Goal: Find specific page/section: Find specific page/section

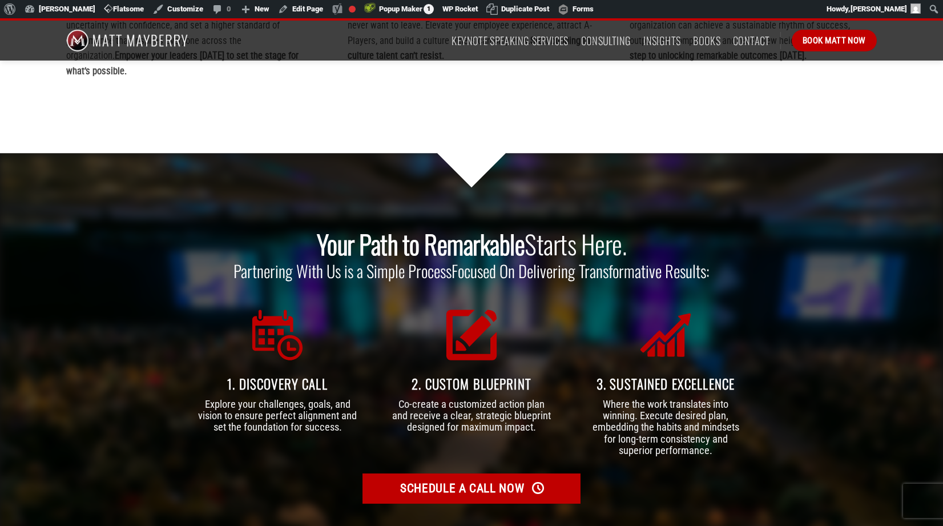
scroll to position [3133, 0]
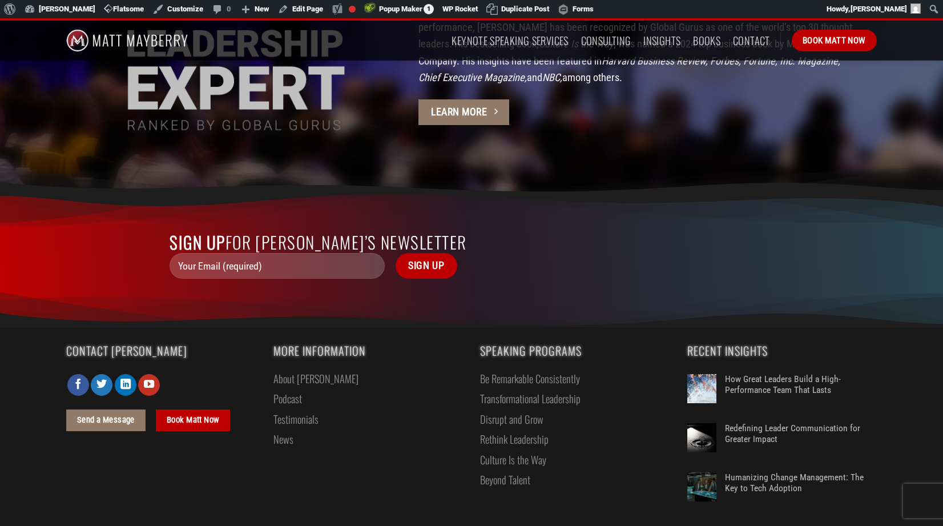
click at [285, 429] on link "News" at bounding box center [283, 439] width 20 height 20
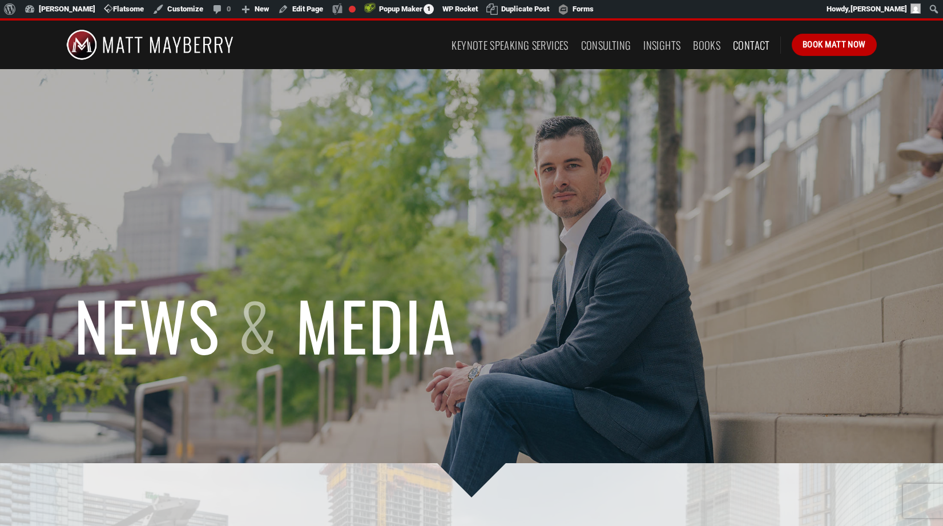
click at [747, 44] on link "Contact" at bounding box center [751, 45] width 37 height 21
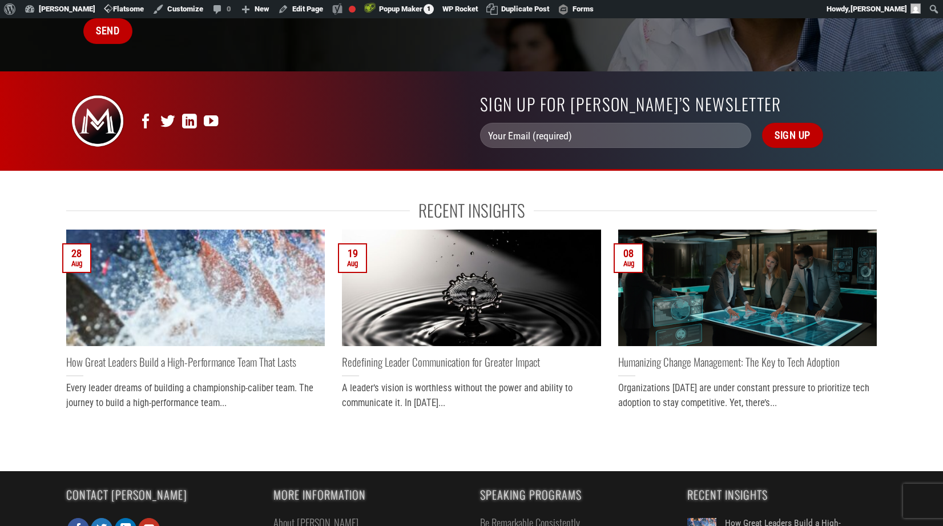
scroll to position [579, 0]
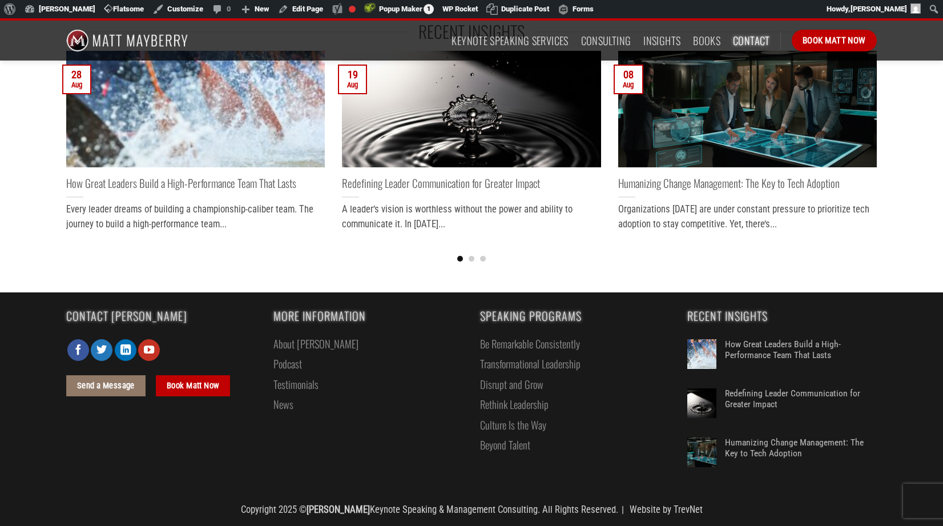
click at [290, 383] on link "Testimonials" at bounding box center [295, 384] width 45 height 20
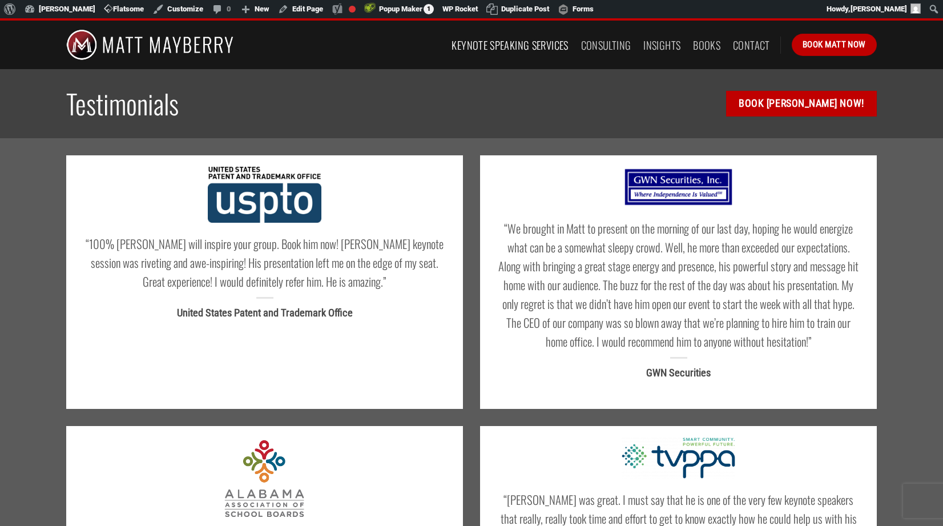
click at [507, 45] on link "Keynote Speaking Services" at bounding box center [509, 45] width 116 height 21
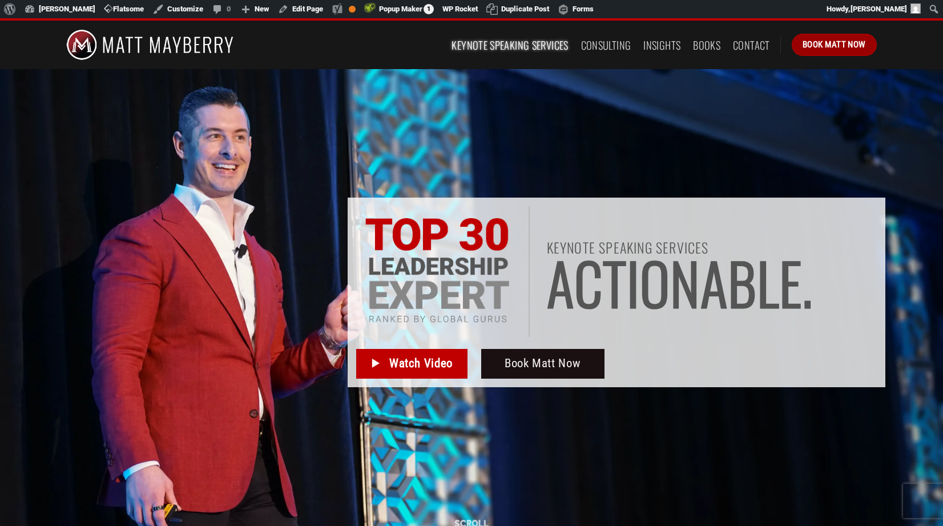
click at [814, 44] on span "Book Matt Now" at bounding box center [833, 45] width 63 height 14
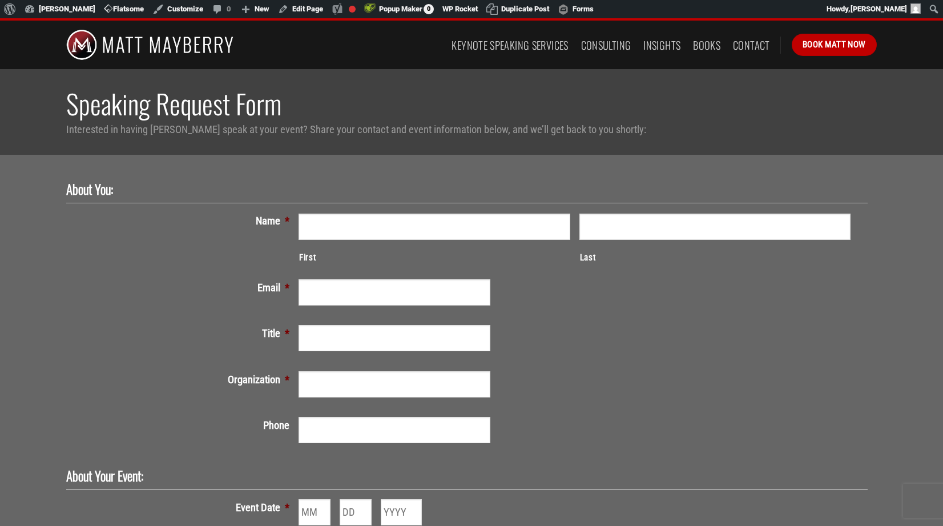
scroll to position [593, 0]
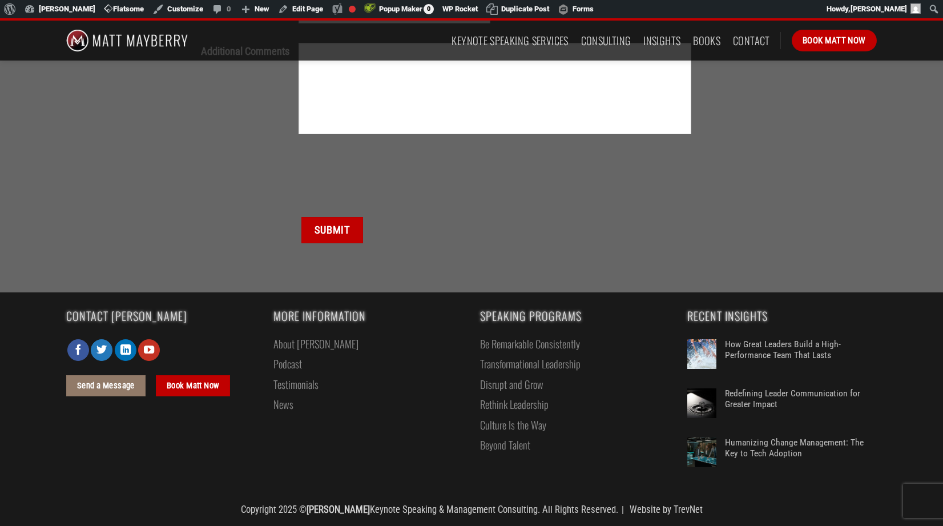
click at [286, 344] on link "About [PERSON_NAME]" at bounding box center [315, 343] width 85 height 20
